Goal: Register for event/course

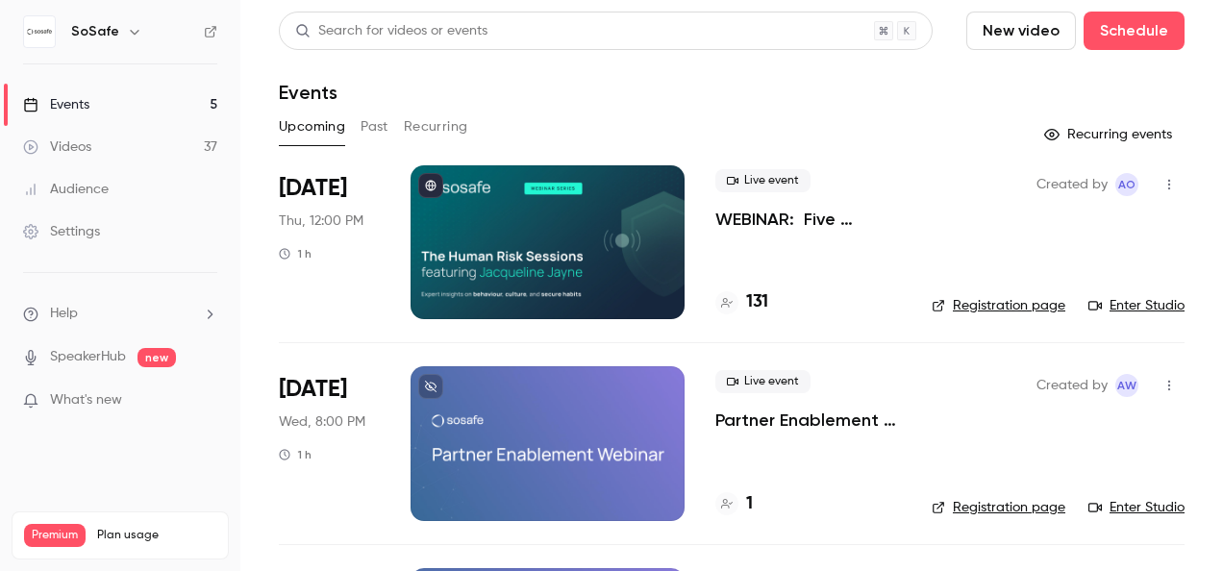
click at [1145, 304] on link "Enter Studio" at bounding box center [1137, 305] width 96 height 19
click at [1145, 302] on link "Enter Studio" at bounding box center [1137, 305] width 96 height 19
